Goal: Task Accomplishment & Management: Use online tool/utility

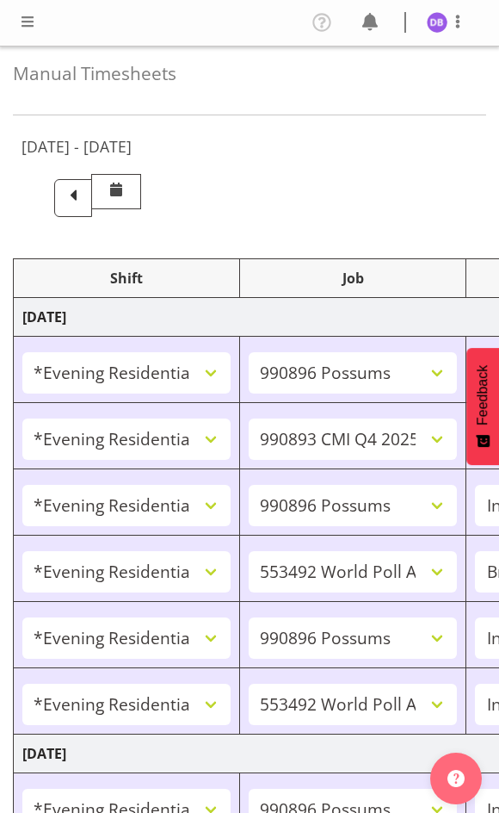
select select "48116"
select select "10633"
select select "47"
select select "48116"
select select "10575"
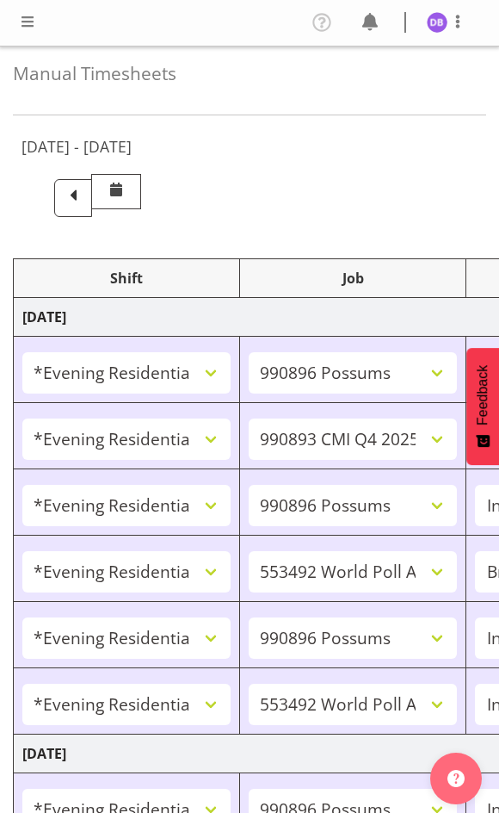
select select "47"
select select "48116"
select select "10633"
select select "47"
select select "48116"
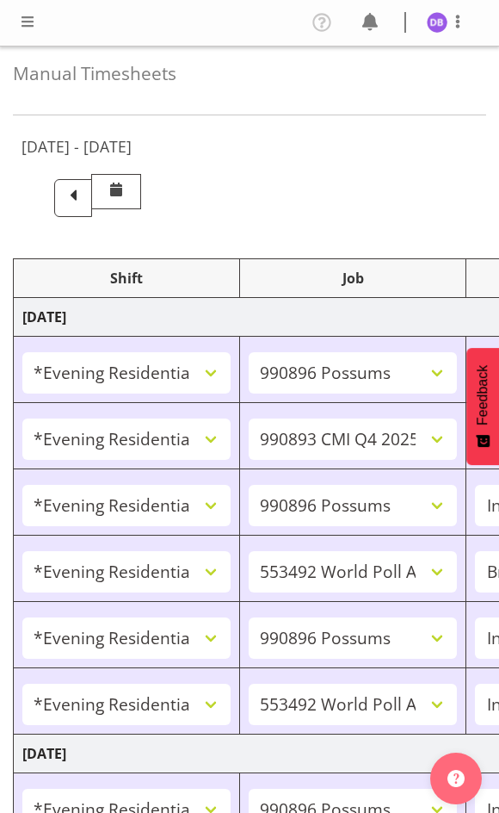
select select "10499"
select select "48116"
select select "10633"
select select "47"
select select "48116"
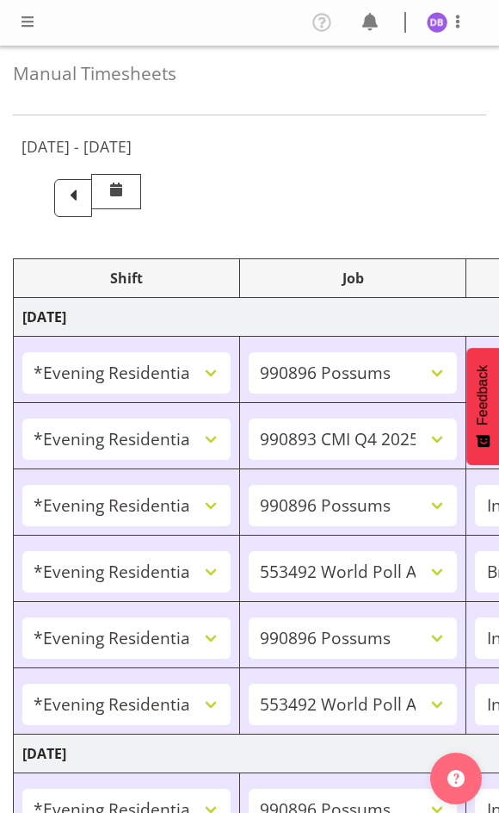
select select "10499"
select select "47"
select select "48116"
select select "10633"
select select "47"
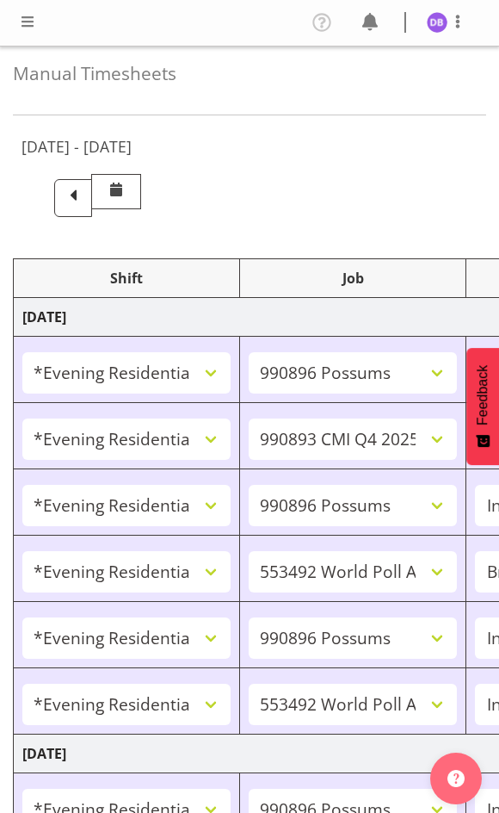
select select "48116"
select select "10499"
select select "47"
select select "48116"
select select "10730"
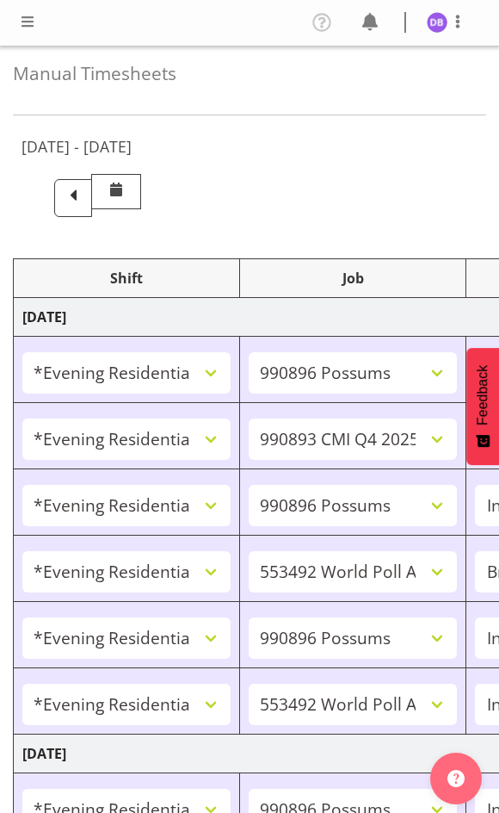
select select "47"
select select "48116"
select select "10499"
select select "47"
select select "48116"
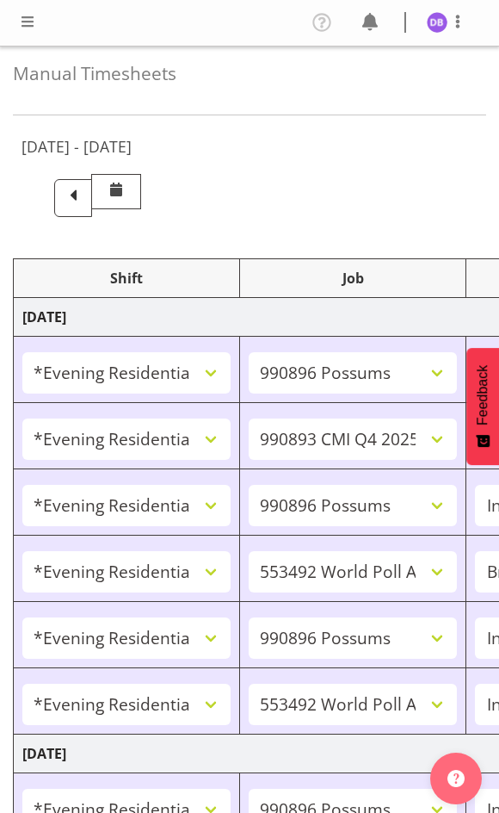
select select "10730"
select select "47"
select select "48116"
select select "10499"
select select "47"
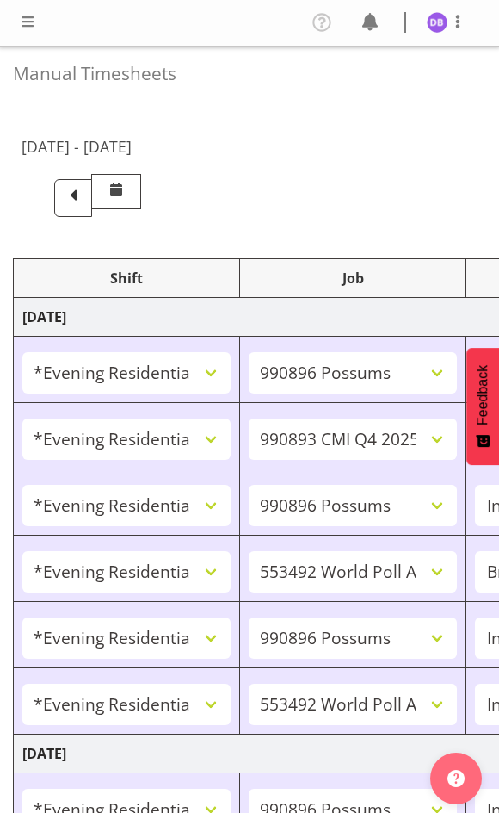
select select "43777"
select select "10732"
select select "43777"
select select "10732"
select select "47"
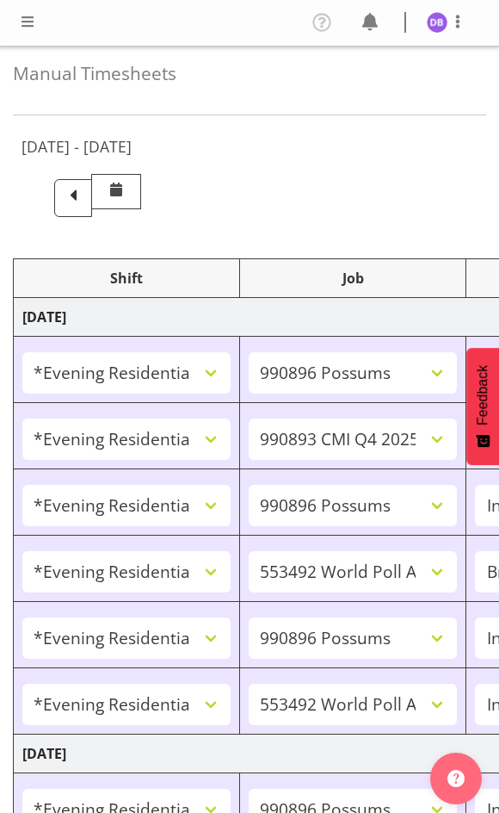
select select "11547"
select select "10499"
select select "47"
select select "11547"
select select "10499"
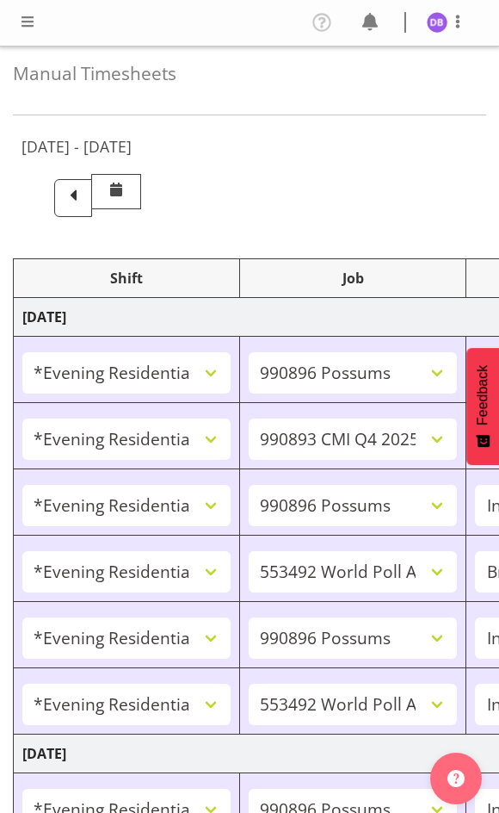
select select "47"
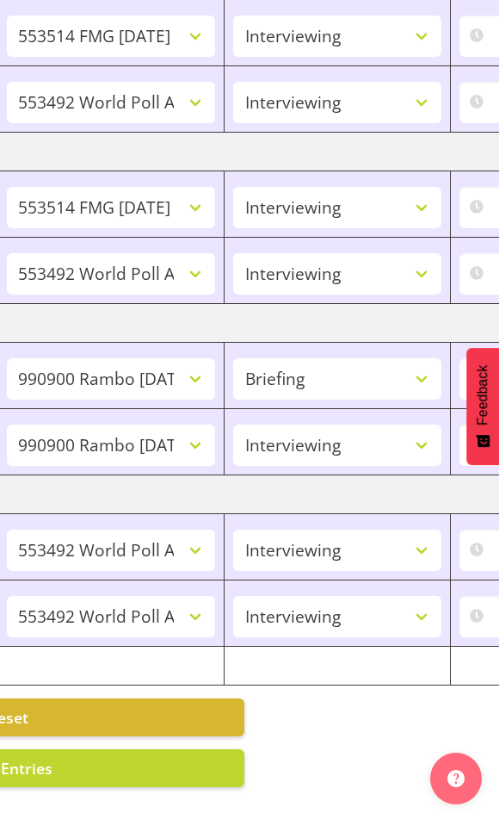
scroll to position [0, 101]
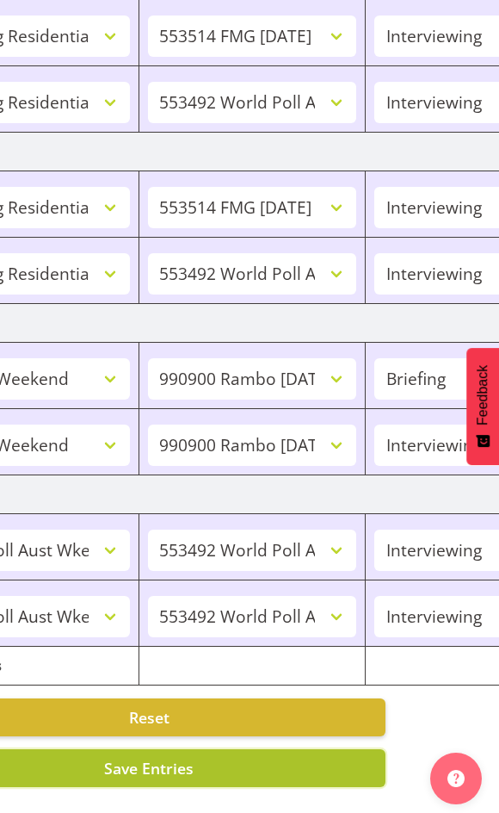
click at [194, 757] on button "Save Entries" at bounding box center [148, 768] width 473 height 38
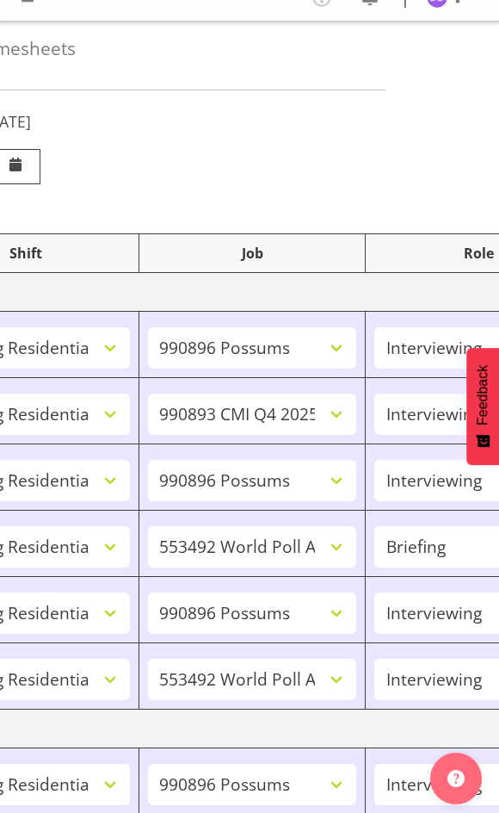
scroll to position [0, 0]
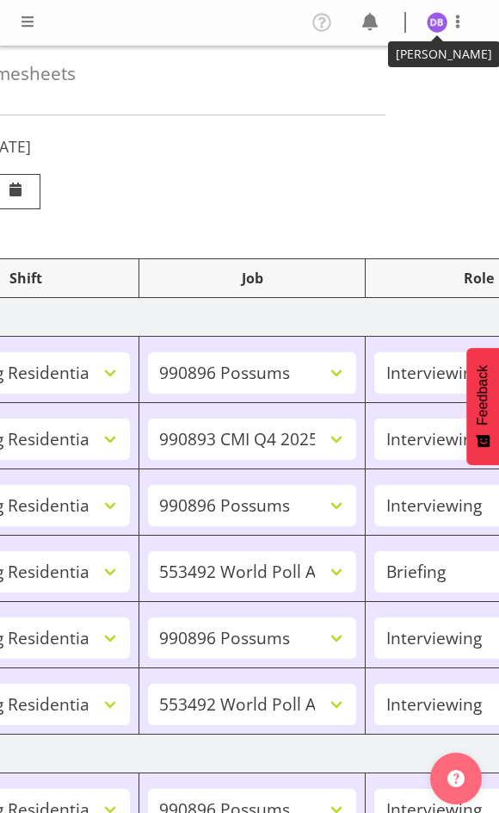
click at [434, 20] on img at bounding box center [437, 22] width 21 height 21
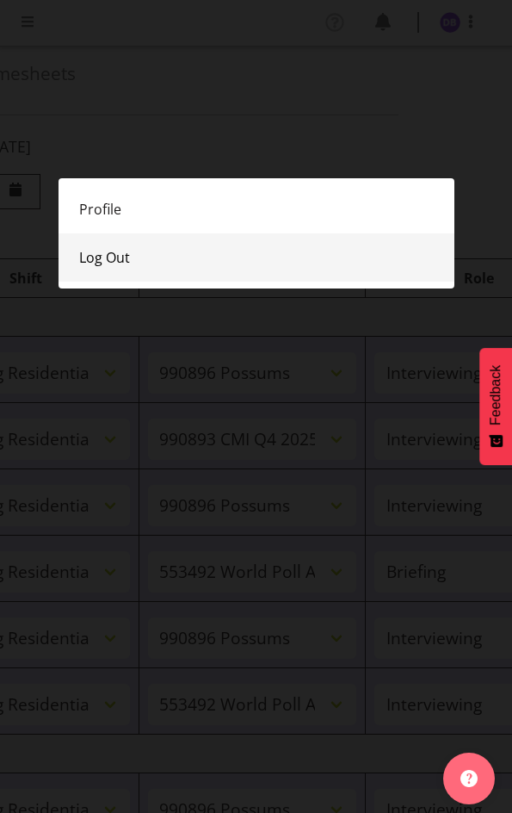
click at [113, 260] on link "Log Out" at bounding box center [257, 257] width 396 height 48
